Goal: Transaction & Acquisition: Purchase product/service

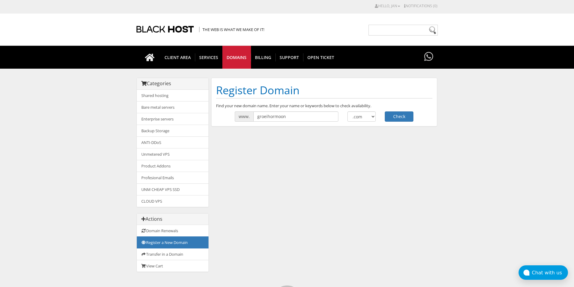
type input "groeihormoon"
click at [385, 111] on button "Check" at bounding box center [399, 116] width 29 height 10
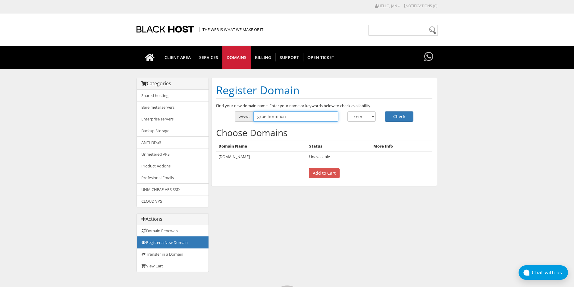
click at [256, 120] on input "groeihormoon" at bounding box center [295, 116] width 85 height 10
type input "123groeihormoon"
click at [400, 116] on button "Check" at bounding box center [399, 116] width 29 height 10
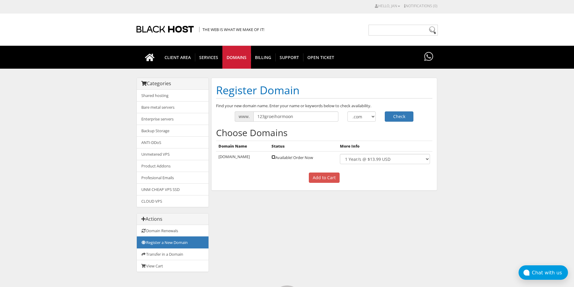
click at [275, 158] on input "checkbox" at bounding box center [274, 157] width 4 height 4
checkbox input "true"
click at [321, 179] on input "Add to Cart" at bounding box center [324, 178] width 31 height 10
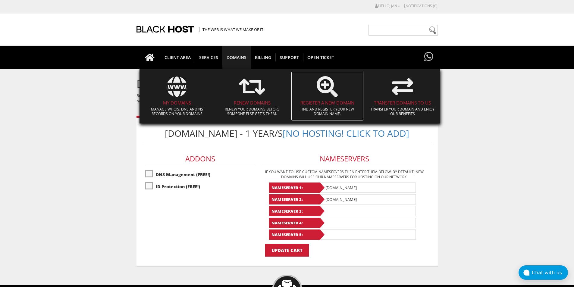
click at [325, 102] on h4 "Register a New Domain" at bounding box center [327, 102] width 66 height 5
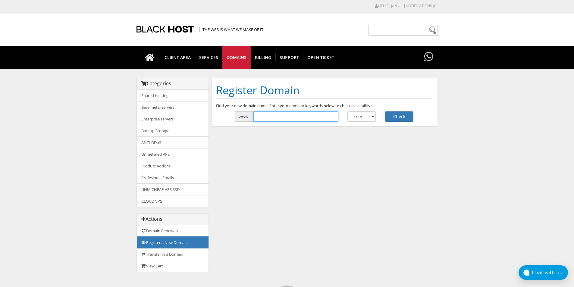
click at [300, 119] on input "text" at bounding box center [295, 116] width 85 height 10
type input "erectiemiddel"
click at [401, 118] on button "Check" at bounding box center [399, 116] width 29 height 10
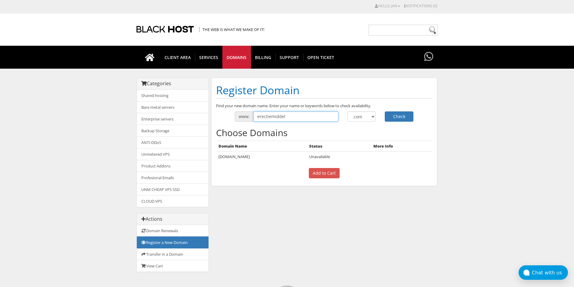
click at [303, 116] on input "erectiemiddel" at bounding box center [295, 116] width 85 height 10
type input "erectiemiddelenkopen"
click at [406, 119] on button "Check" at bounding box center [399, 116] width 29 height 10
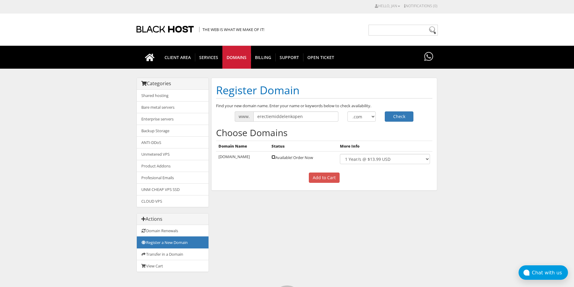
click at [275, 156] on input "checkbox" at bounding box center [274, 157] width 4 height 4
checkbox input "true"
click at [328, 176] on input "Add to Cart" at bounding box center [324, 178] width 31 height 10
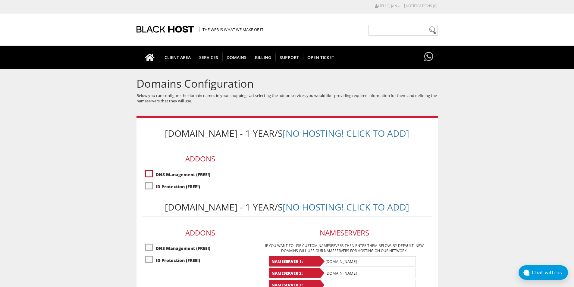
click at [147, 180] on label"] "DNS Management (FREE!)" at bounding box center [200, 174] width 110 height 11
checkbox input "true"
click at [149, 192] on label"] "ID Protection (FREE!)" at bounding box center [200, 186] width 110 height 11
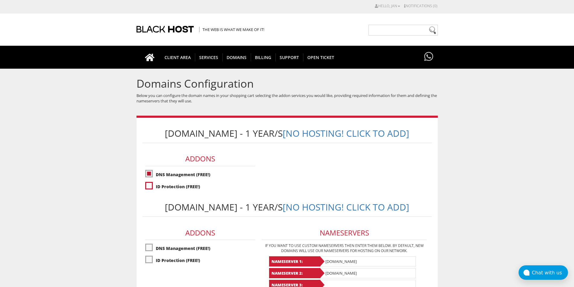
checkbox input "true"
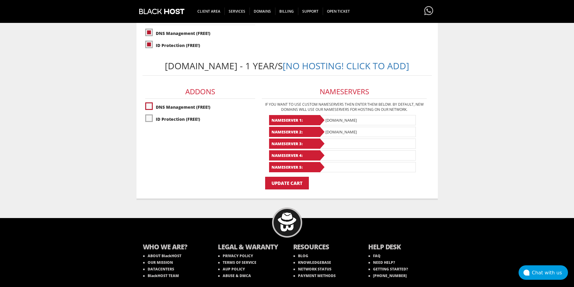
click at [151, 112] on label"] "DNS Management (FREE!)" at bounding box center [200, 107] width 110 height 11
checkbox input "true"
click at [150, 124] on label"] "ID Protection (FREE!)" at bounding box center [200, 119] width 110 height 11
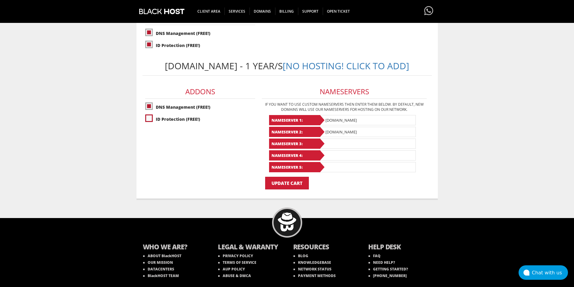
checkbox input "true"
click at [279, 190] on input "Update Cart" at bounding box center [287, 183] width 44 height 13
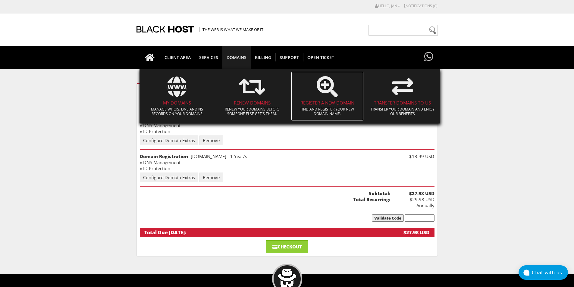
click at [314, 99] on span at bounding box center [327, 86] width 66 height 27
